Goal: Information Seeking & Learning: Check status

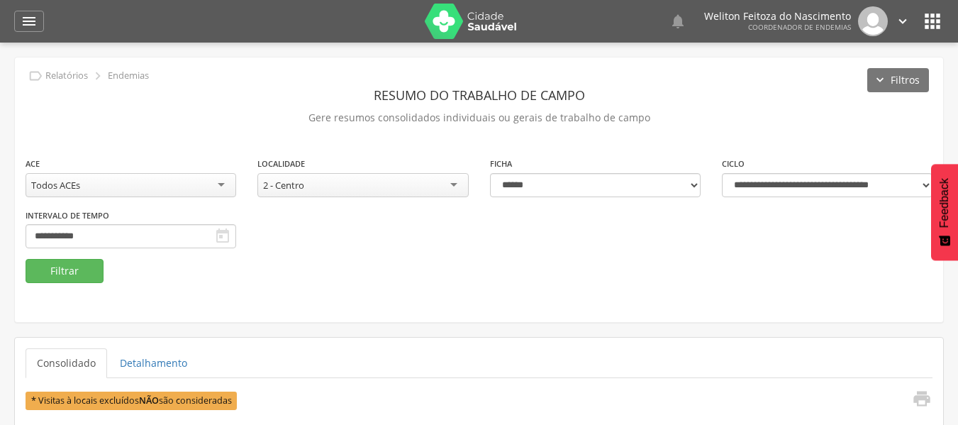
select select "*"
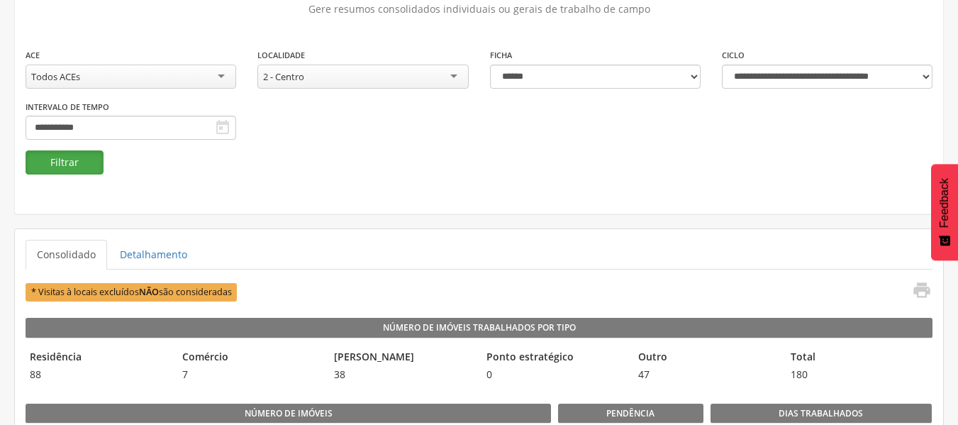
click at [77, 167] on button "Filtrar" at bounding box center [65, 162] width 78 height 24
click at [84, 166] on button "Filtrar" at bounding box center [65, 162] width 78 height 24
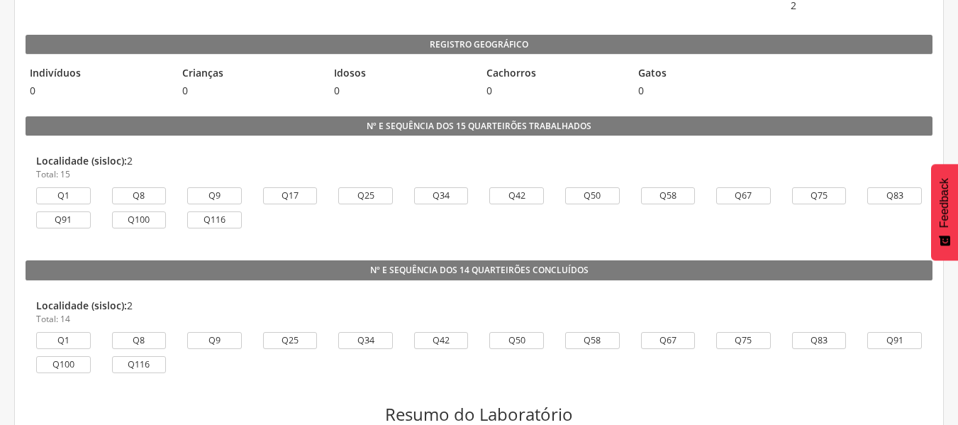
scroll to position [969, 0]
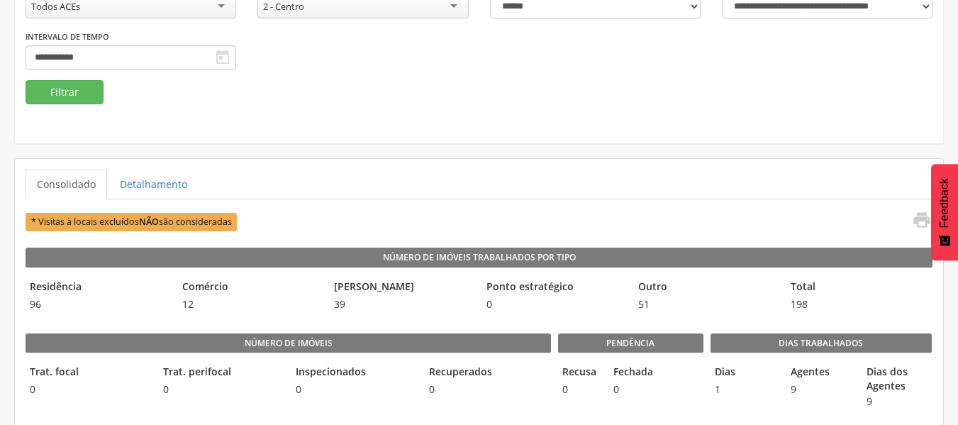
scroll to position [178, 0]
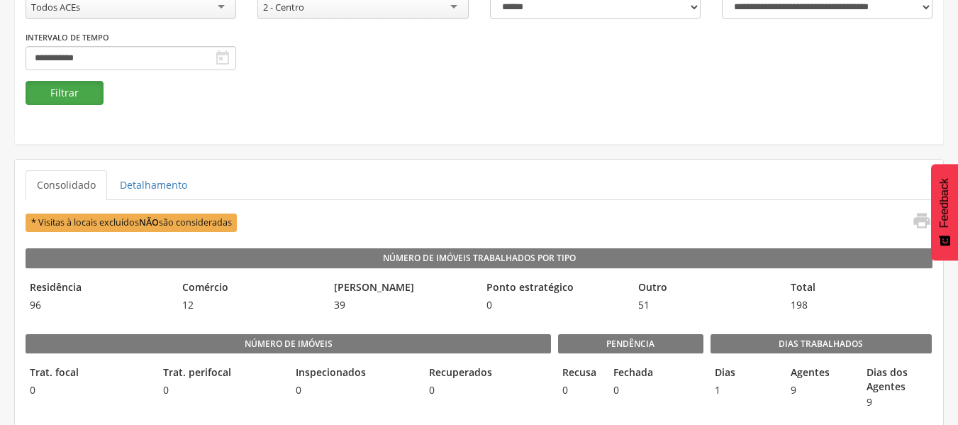
click at [60, 94] on button "Filtrar" at bounding box center [65, 93] width 78 height 24
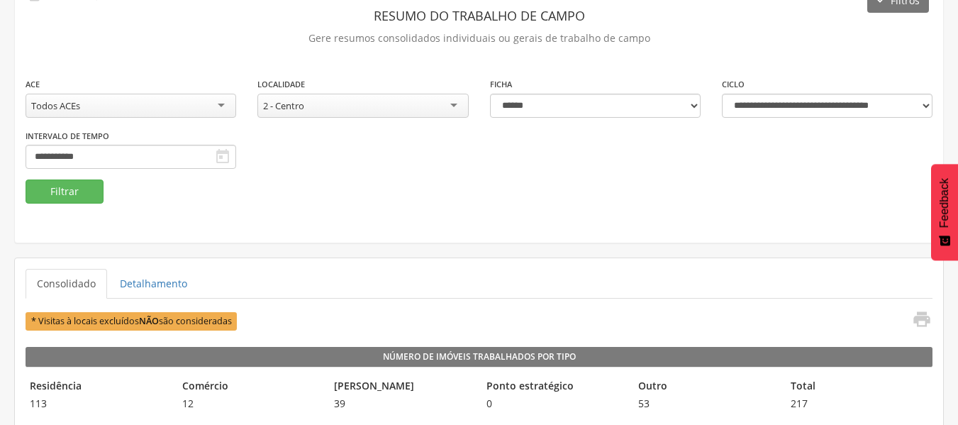
scroll to position [0, 0]
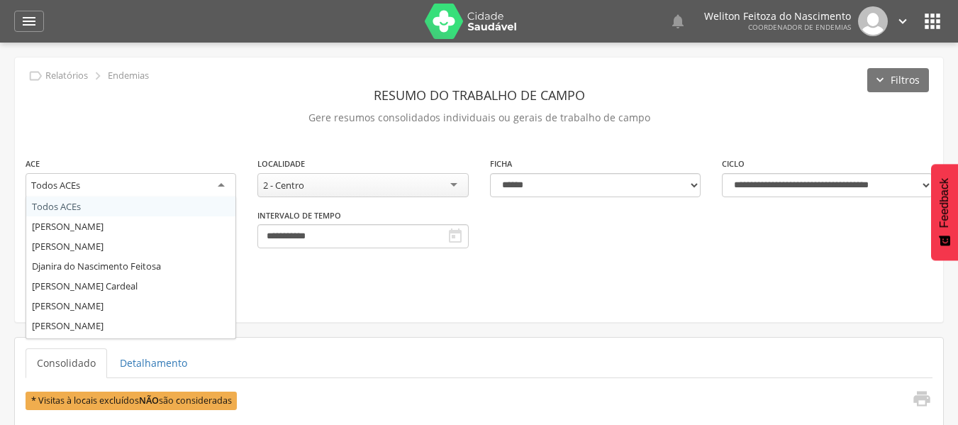
click at [218, 183] on div "Todos ACEs" at bounding box center [131, 186] width 211 height 26
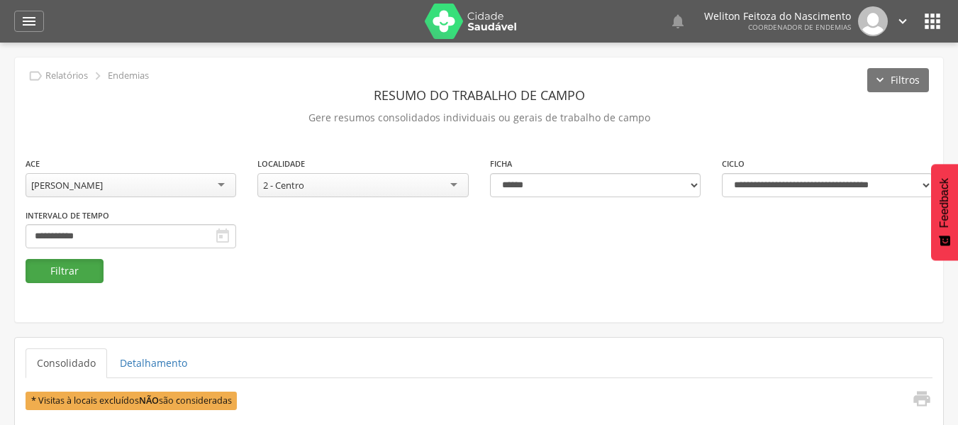
click at [74, 277] on button "Filtrar" at bounding box center [65, 271] width 78 height 24
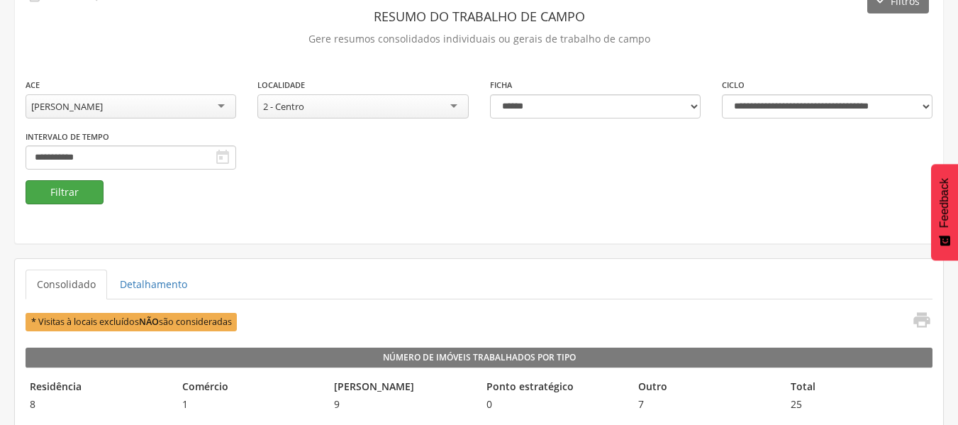
scroll to position [0, 0]
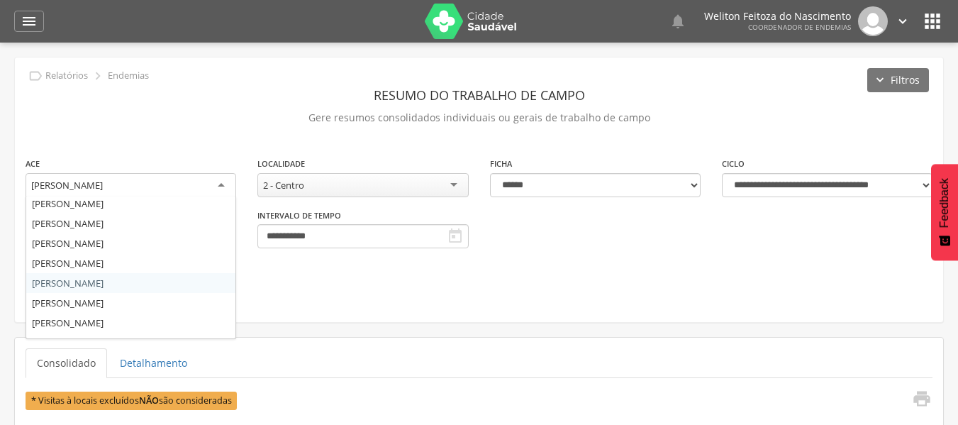
click at [223, 183] on div "[PERSON_NAME]" at bounding box center [131, 186] width 211 height 26
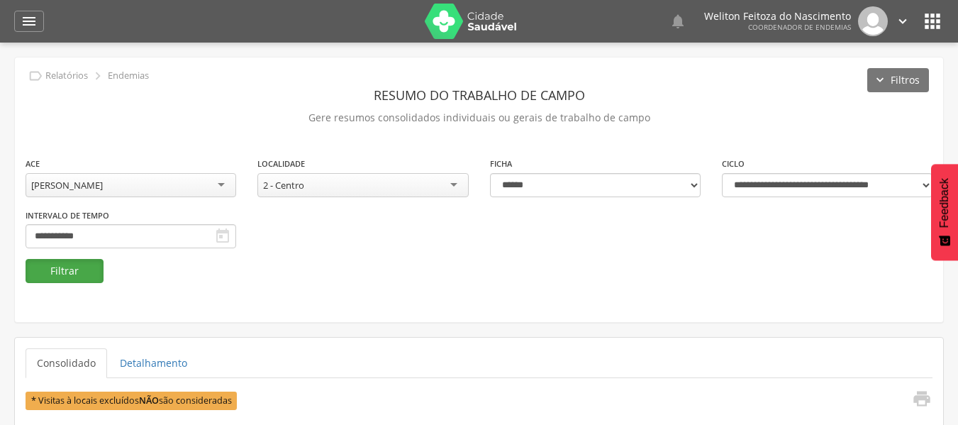
click at [70, 269] on button "Filtrar" at bounding box center [65, 271] width 78 height 24
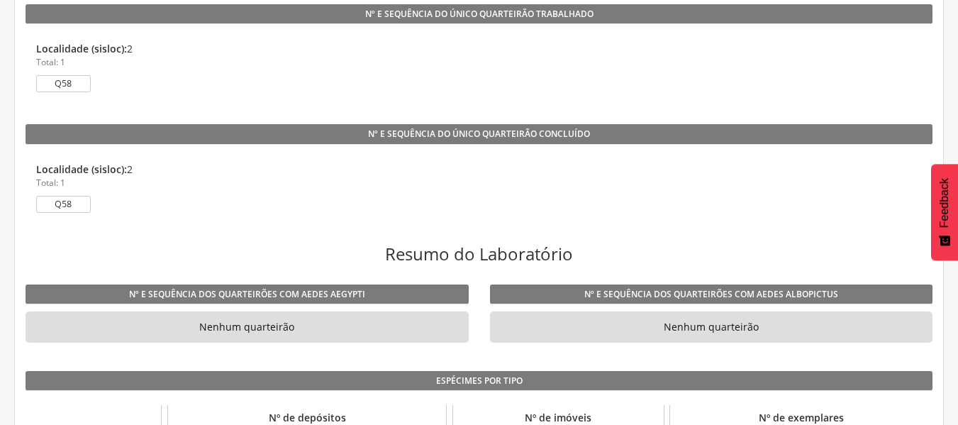
scroll to position [921, 0]
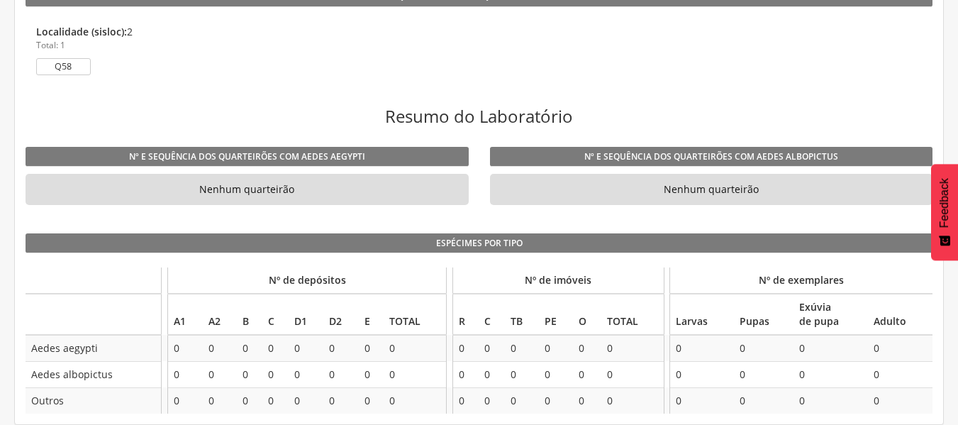
click at [784, 90] on li "Localidade (sisloc): 2 Total: 1 Q58" at bounding box center [479, 53] width 907 height 79
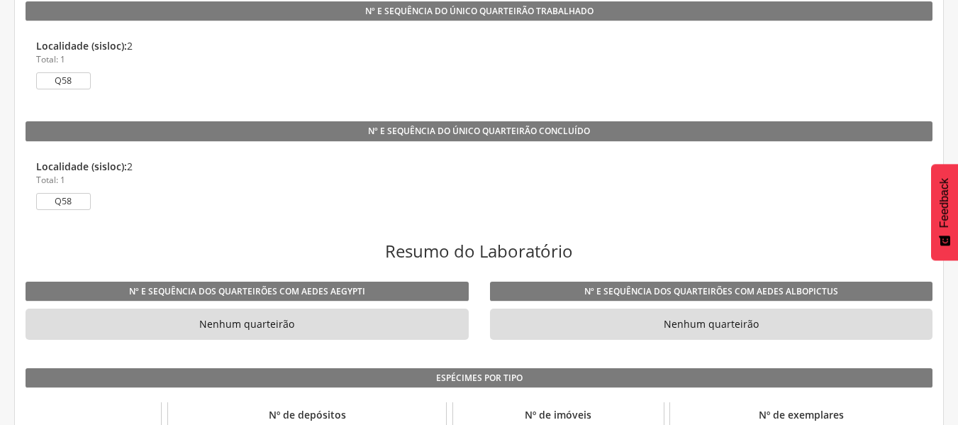
scroll to position [787, 0]
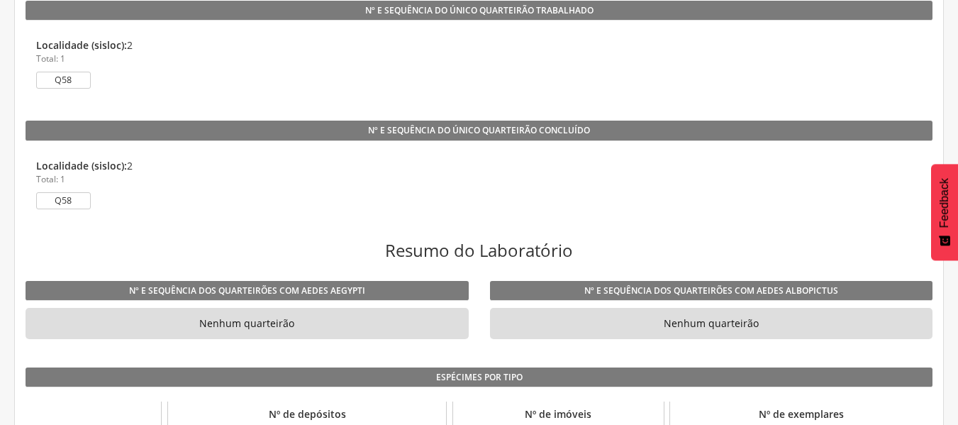
drag, startPoint x: 594, startPoint y: 53, endPoint x: 469, endPoint y: 65, distance: 124.6
click at [469, 65] on p "Total: 1" at bounding box center [479, 58] width 886 height 12
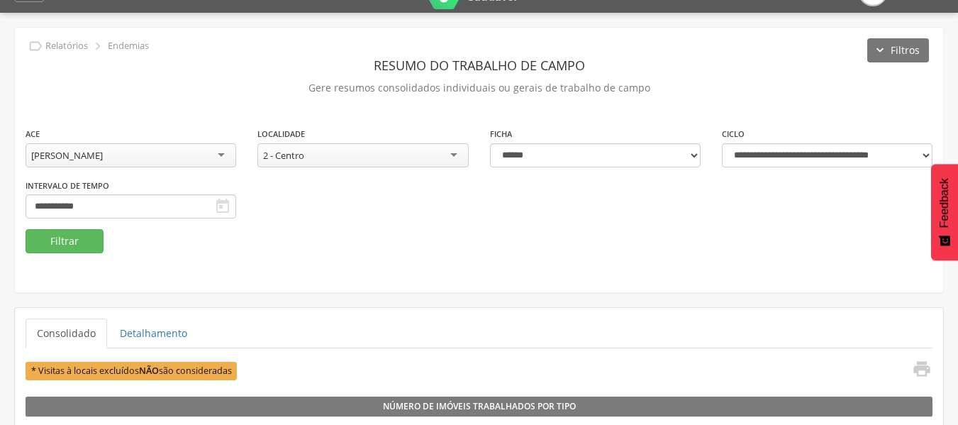
scroll to position [0, 0]
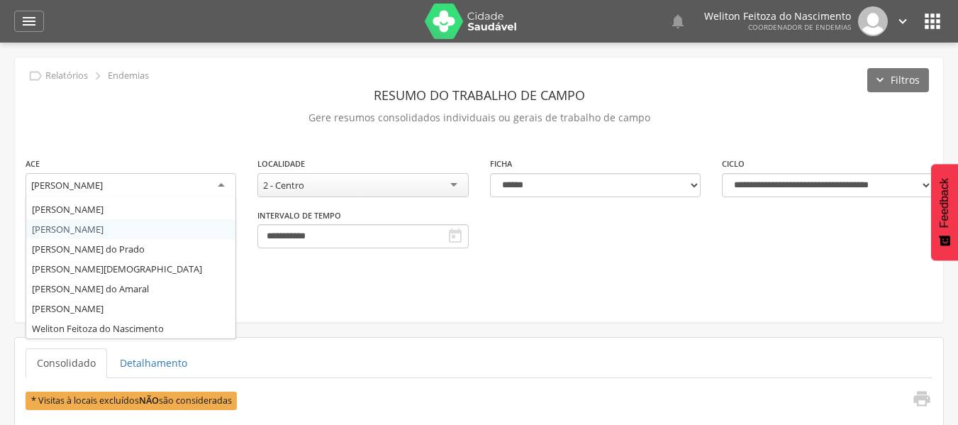
click at [221, 181] on div "[PERSON_NAME]" at bounding box center [131, 186] width 211 height 26
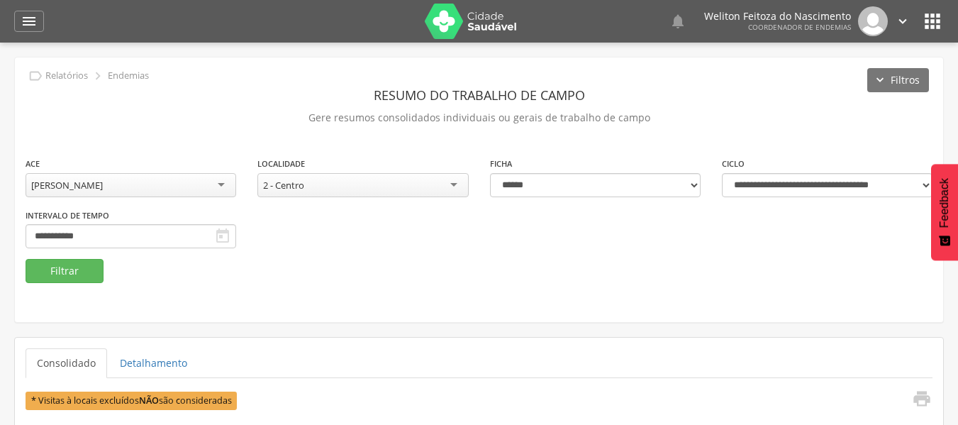
click at [225, 183] on div "[PERSON_NAME]" at bounding box center [131, 185] width 211 height 24
click at [76, 265] on button "Filtrar" at bounding box center [65, 271] width 78 height 24
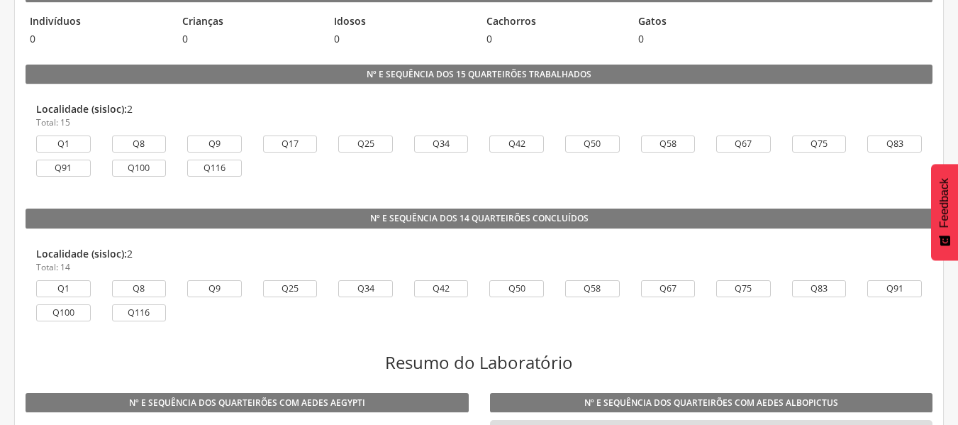
scroll to position [724, 0]
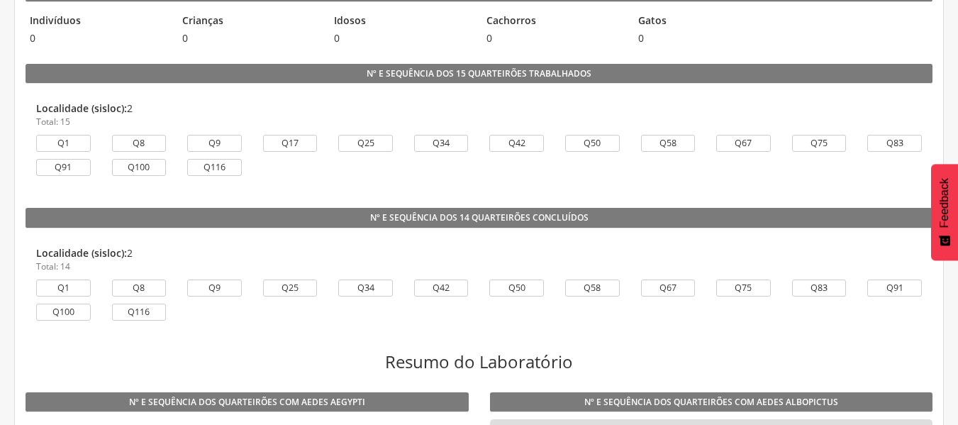
click at [840, 104] on div "Localidade (sisloc): 2 Total: 15" at bounding box center [479, 114] width 886 height 26
click at [686, 143] on div "Q58" at bounding box center [668, 143] width 55 height 17
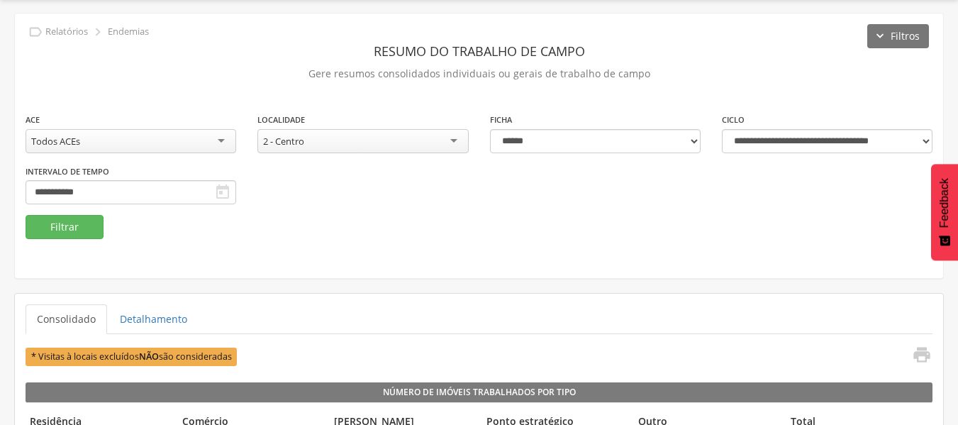
scroll to position [45, 0]
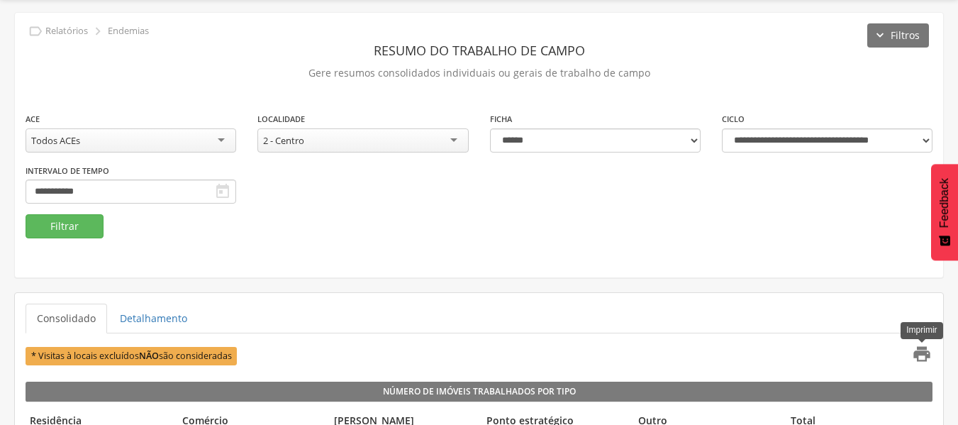
click at [923, 358] on icon "" at bounding box center [922, 354] width 20 height 20
click at [80, 228] on button "Filtrar" at bounding box center [65, 226] width 78 height 24
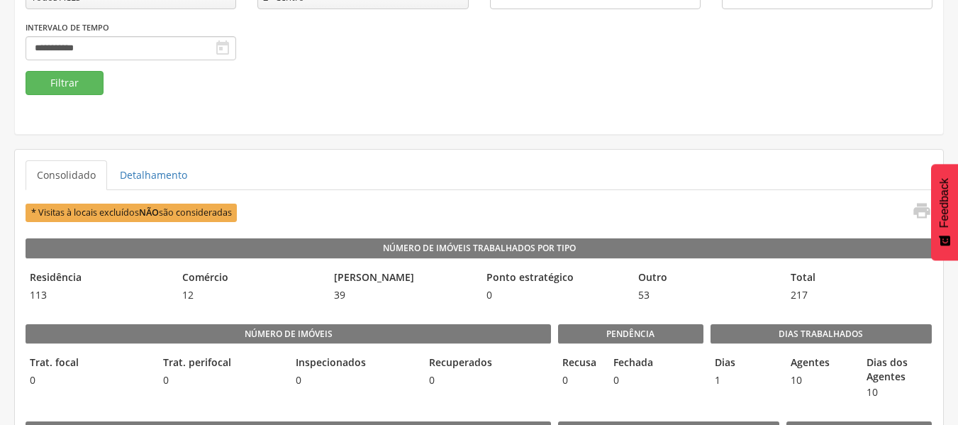
scroll to position [0, 0]
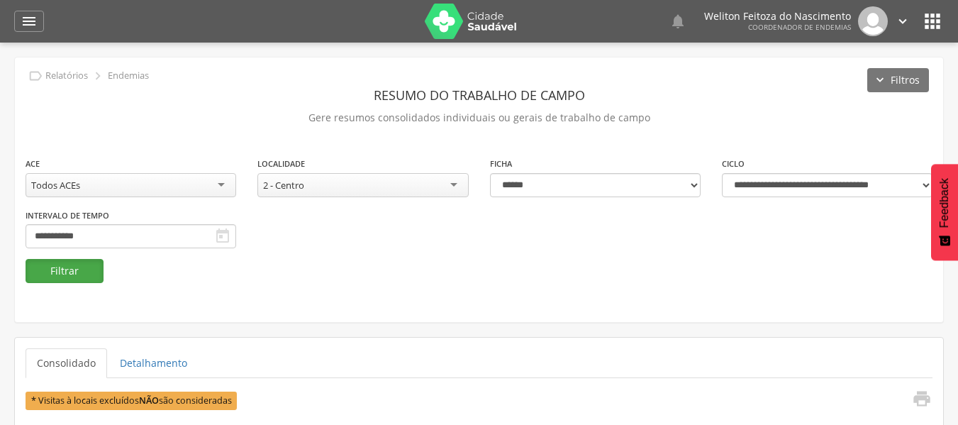
click at [87, 269] on button "Filtrar" at bounding box center [65, 271] width 78 height 24
click at [923, 399] on icon "" at bounding box center [922, 399] width 20 height 20
click at [903, 20] on icon "" at bounding box center [903, 21] width 16 height 16
